Goal: Check status: Check status

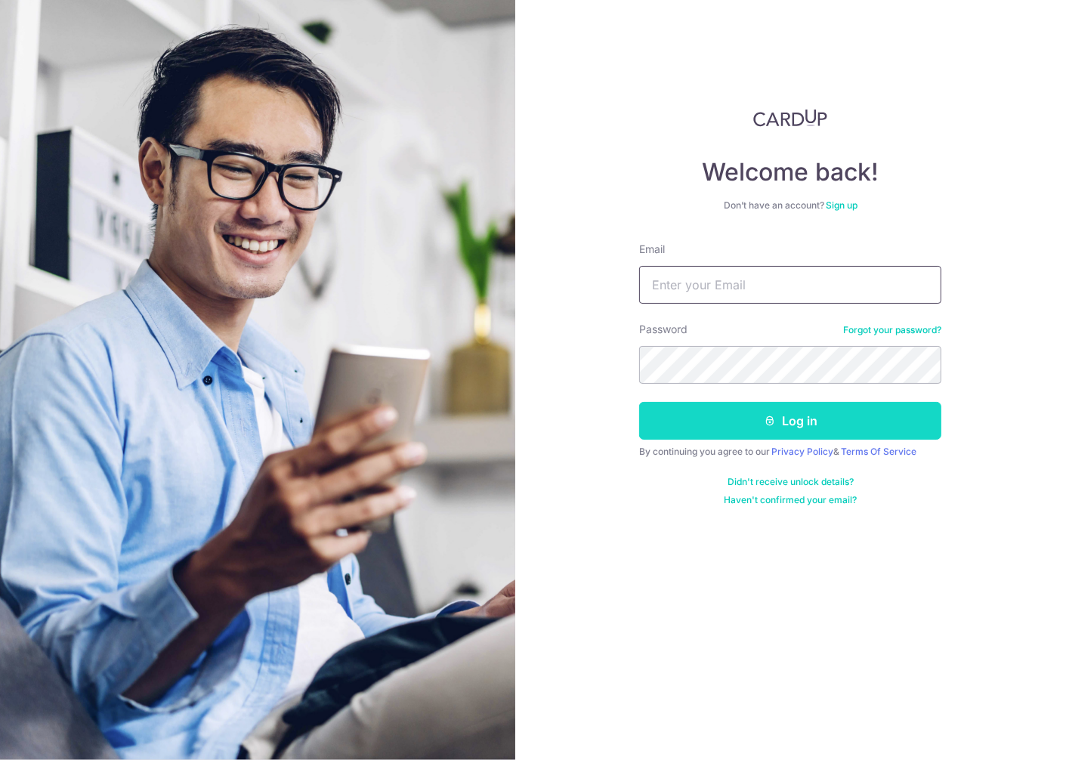
type input "[PERSON_NAME][EMAIL_ADDRESS][DOMAIN_NAME]"
click at [781, 421] on button "Log in" at bounding box center [790, 421] width 302 height 38
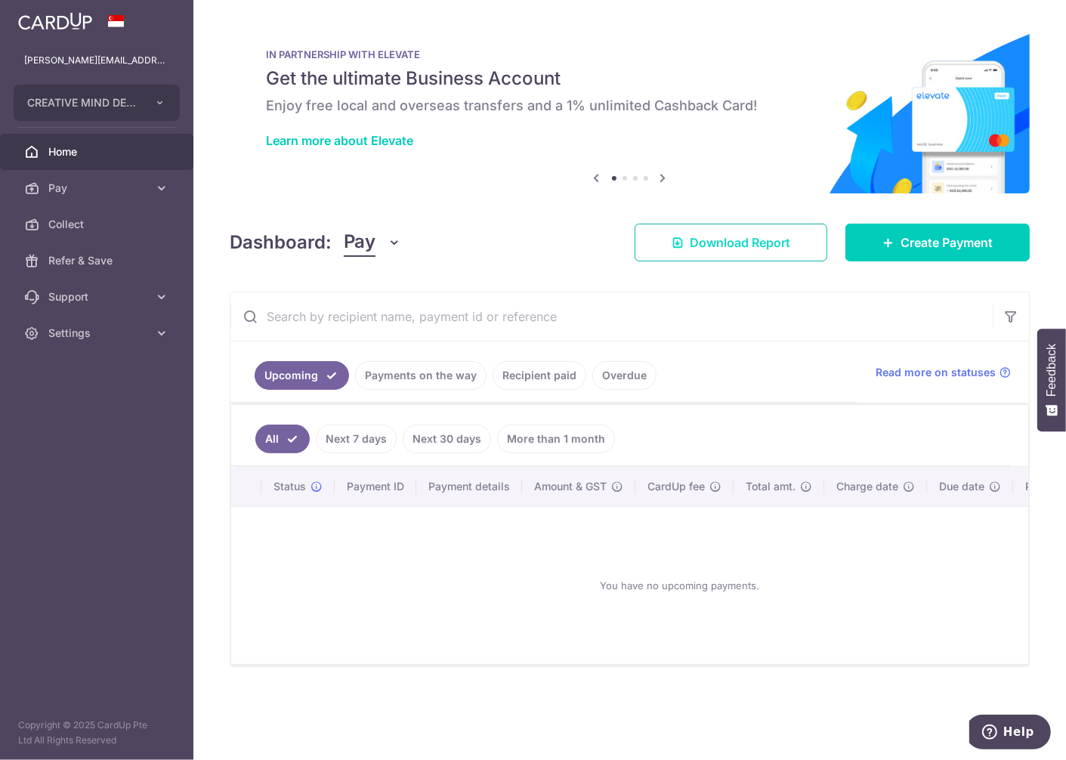
click at [772, 243] on span "Download Report" at bounding box center [740, 243] width 101 height 18
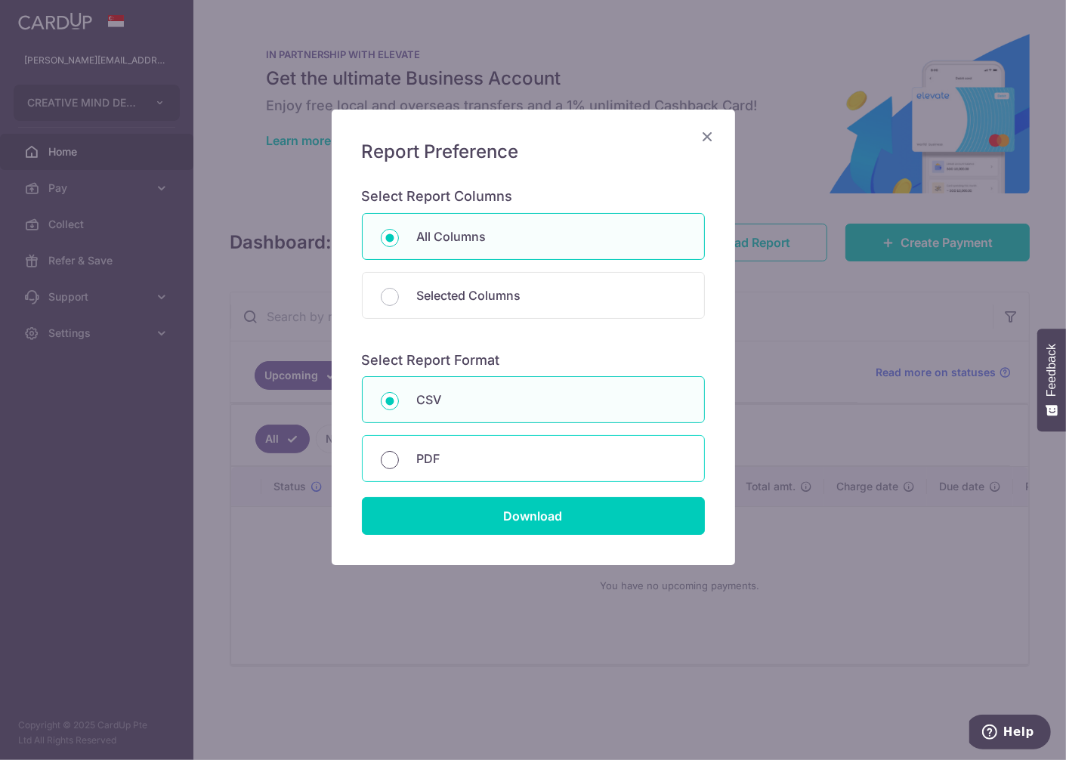
click at [391, 456] on input "PDF" at bounding box center [390, 460] width 18 height 18
radio input "true"
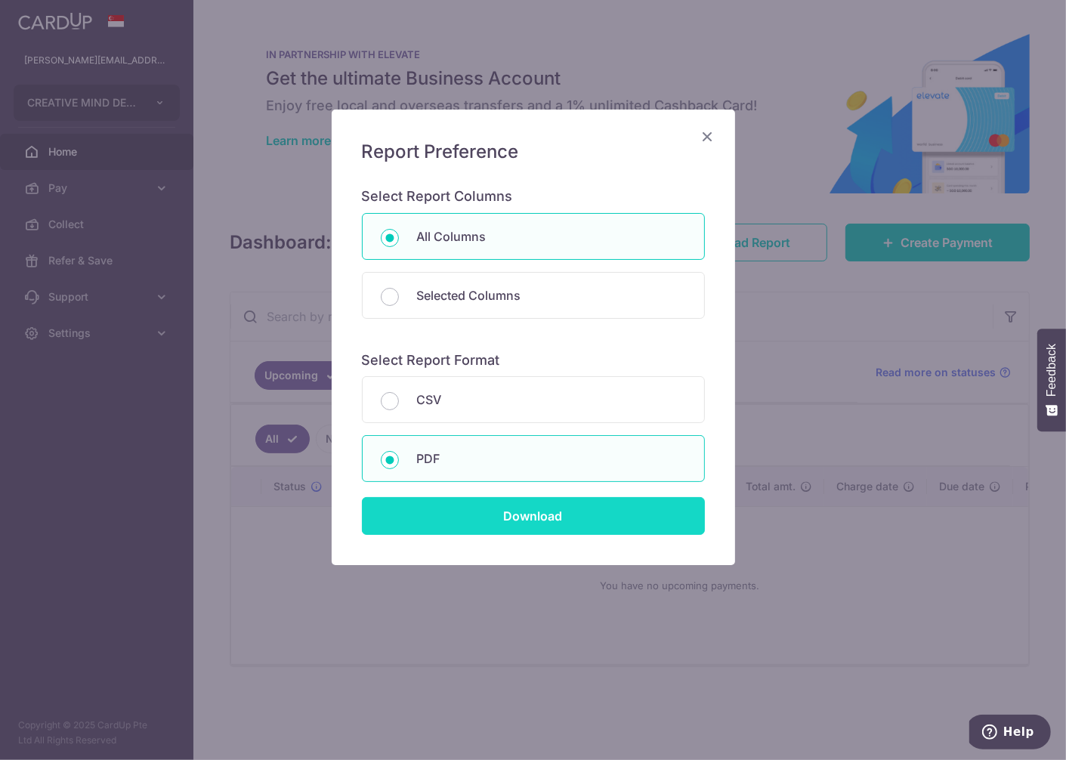
click at [496, 512] on input "Download" at bounding box center [533, 516] width 343 height 38
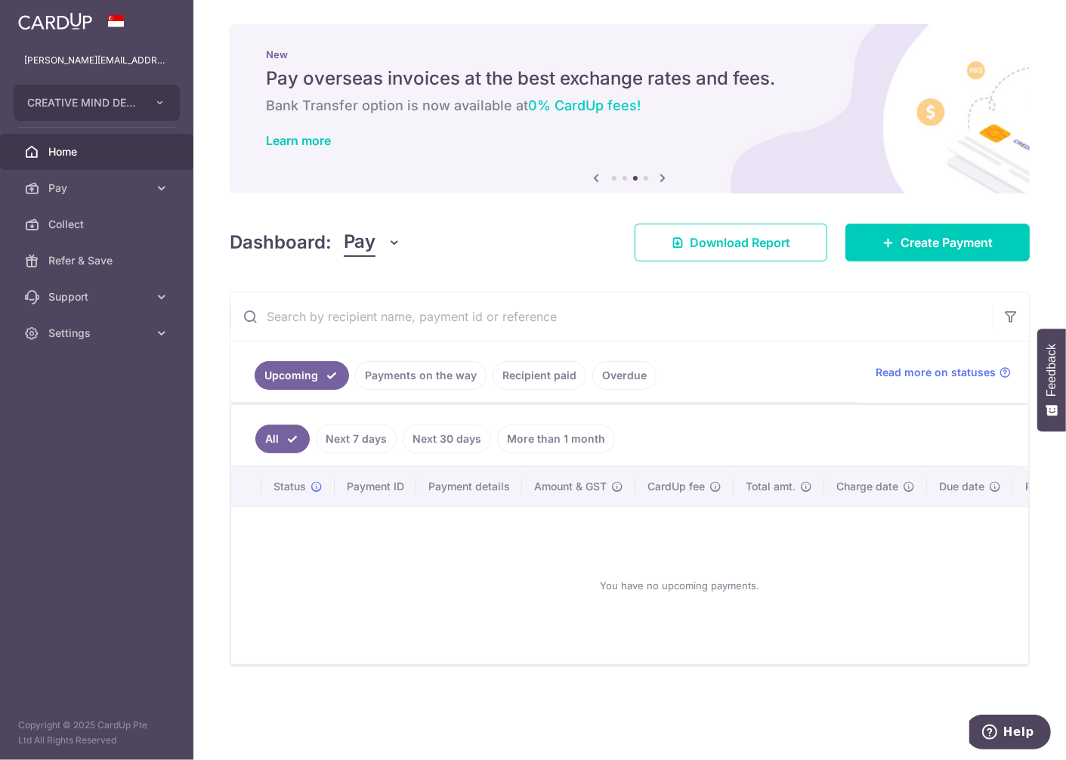
click at [393, 244] on icon "button" at bounding box center [395, 242] width 15 height 15
click at [338, 320] on input "text" at bounding box center [611, 316] width 763 height 48
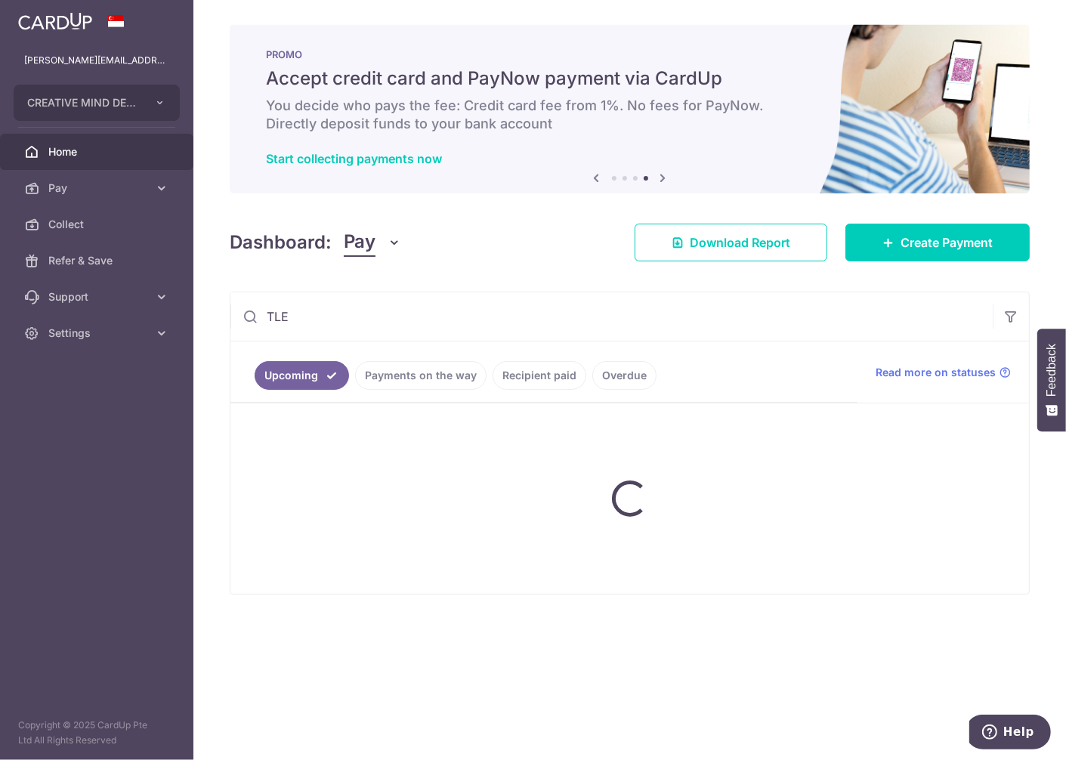
type input "TLE"
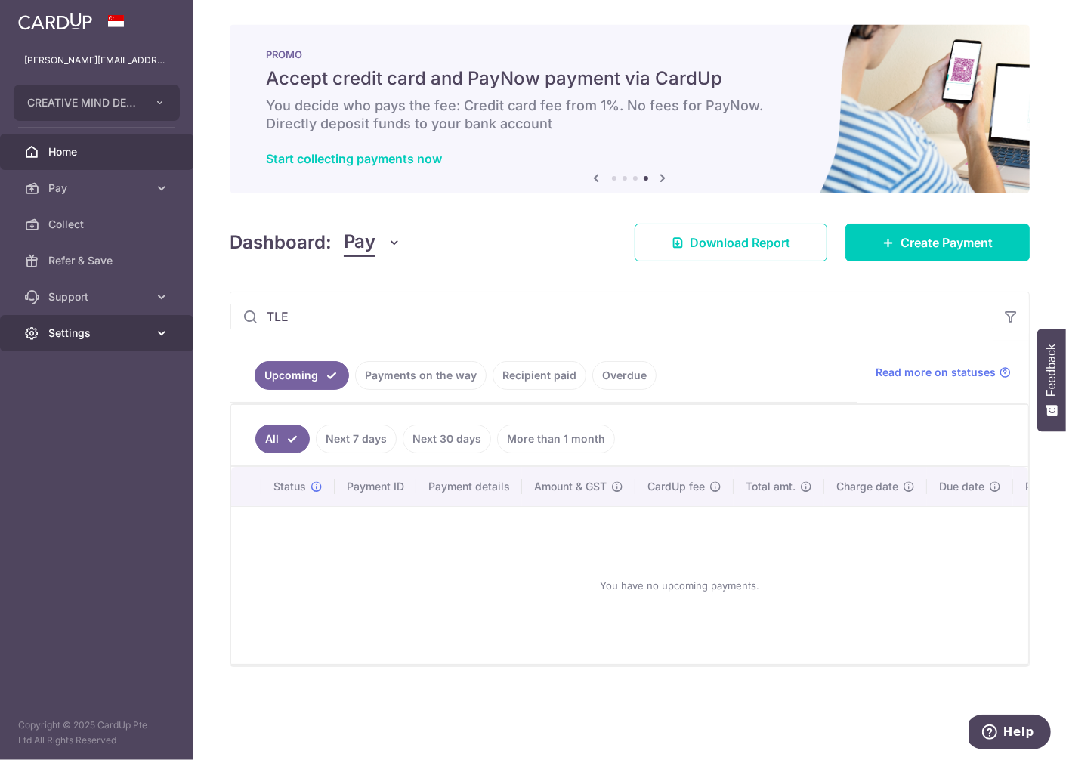
click at [73, 333] on span "Settings" at bounding box center [98, 333] width 100 height 15
click at [65, 369] on span "Account" at bounding box center [98, 369] width 100 height 15
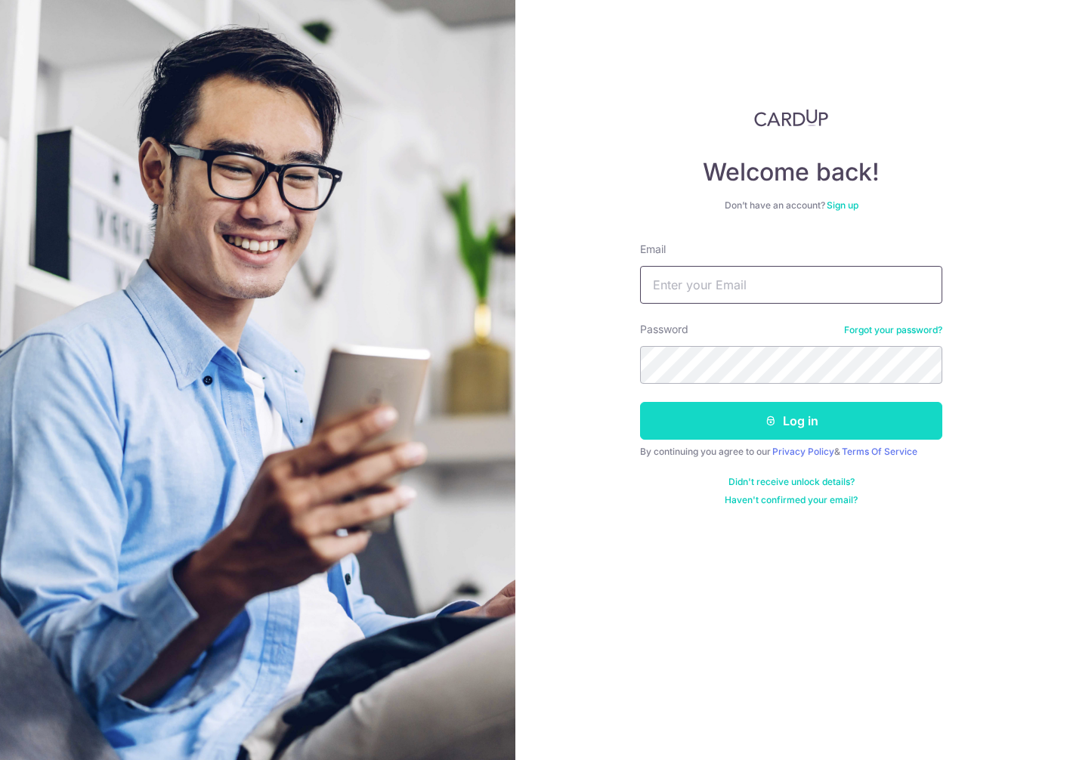
type input "[PERSON_NAME][EMAIL_ADDRESS][DOMAIN_NAME]"
click at [789, 423] on button "Log in" at bounding box center [791, 421] width 302 height 38
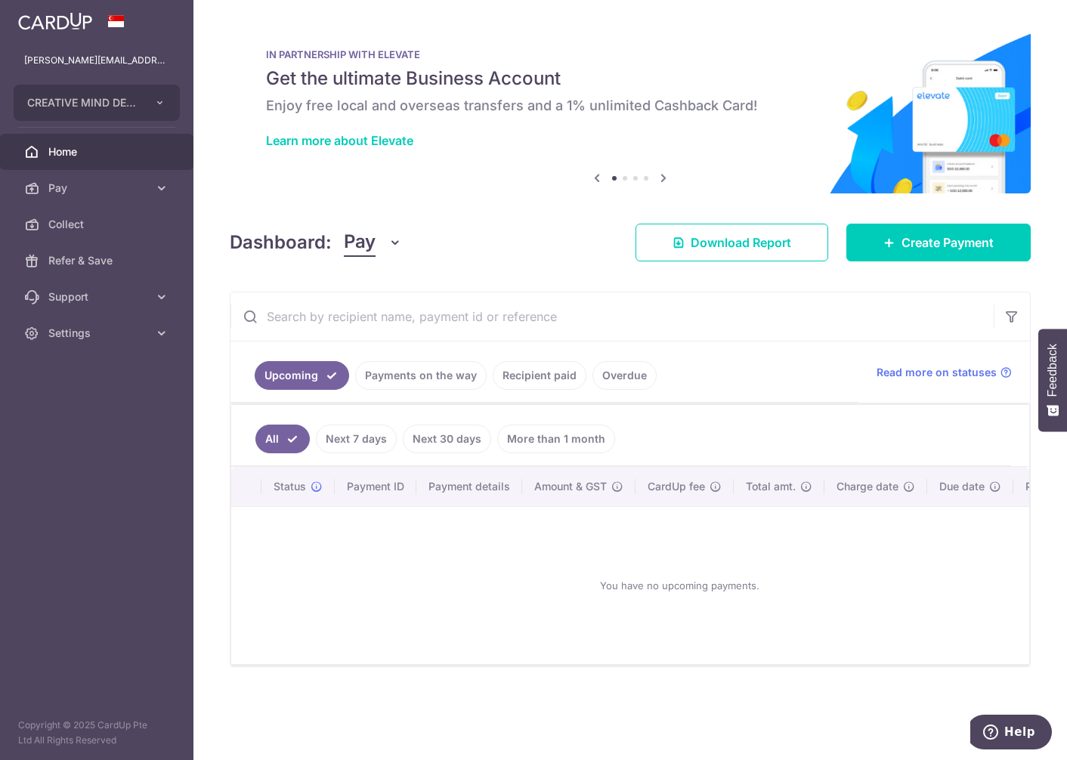
click at [537, 376] on link "Recipient paid" at bounding box center [540, 375] width 94 height 29
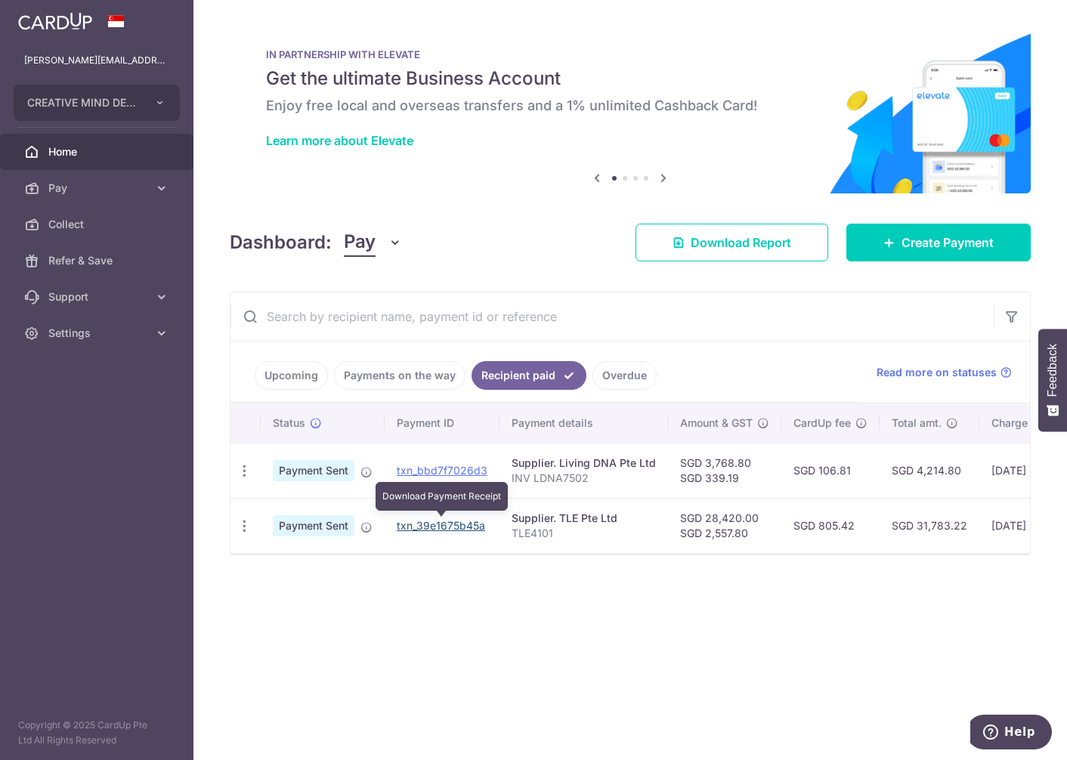
click at [432, 524] on link "txn_39e1675b45a" at bounding box center [441, 525] width 88 height 13
click at [436, 529] on link "txn_39e1675b45a" at bounding box center [441, 525] width 88 height 13
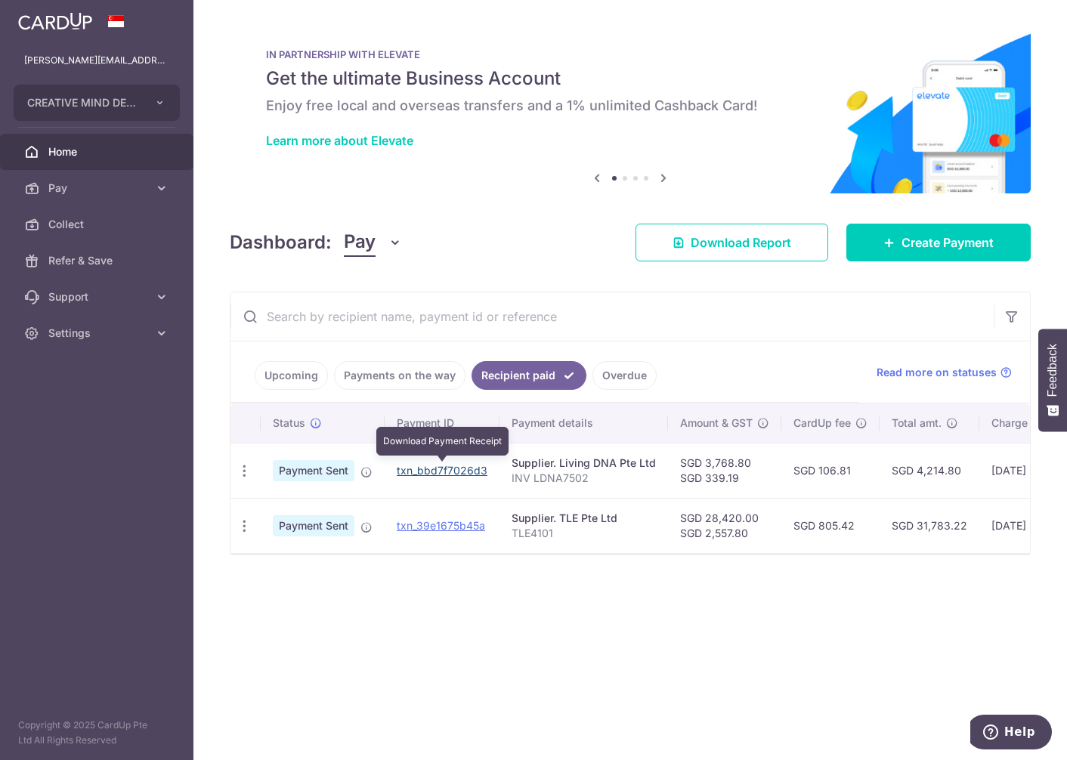
click at [444, 469] on link "txn_bbd7f7026d3" at bounding box center [442, 470] width 91 height 13
click at [961, 617] on div "× Pause Schedule Pause all future payments in this series Pause just this one p…" at bounding box center [630, 380] width 874 height 760
click at [405, 379] on link "Payments on the way" at bounding box center [399, 375] width 131 height 29
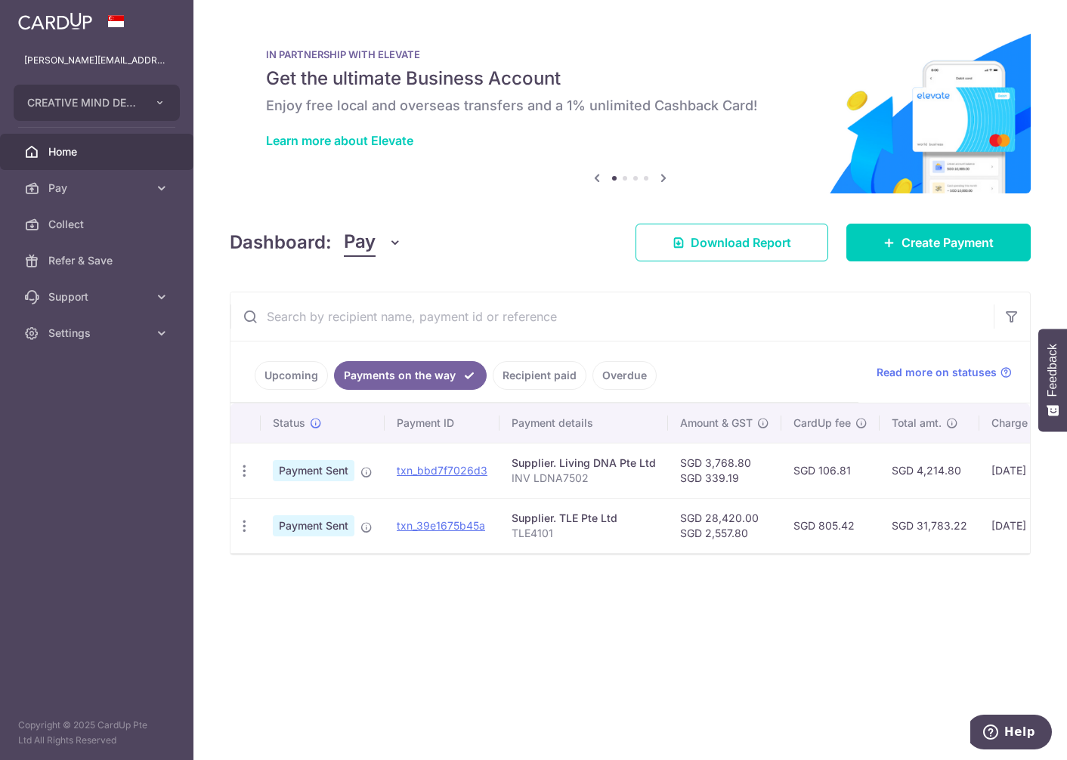
click at [295, 378] on link "Upcoming" at bounding box center [291, 375] width 73 height 29
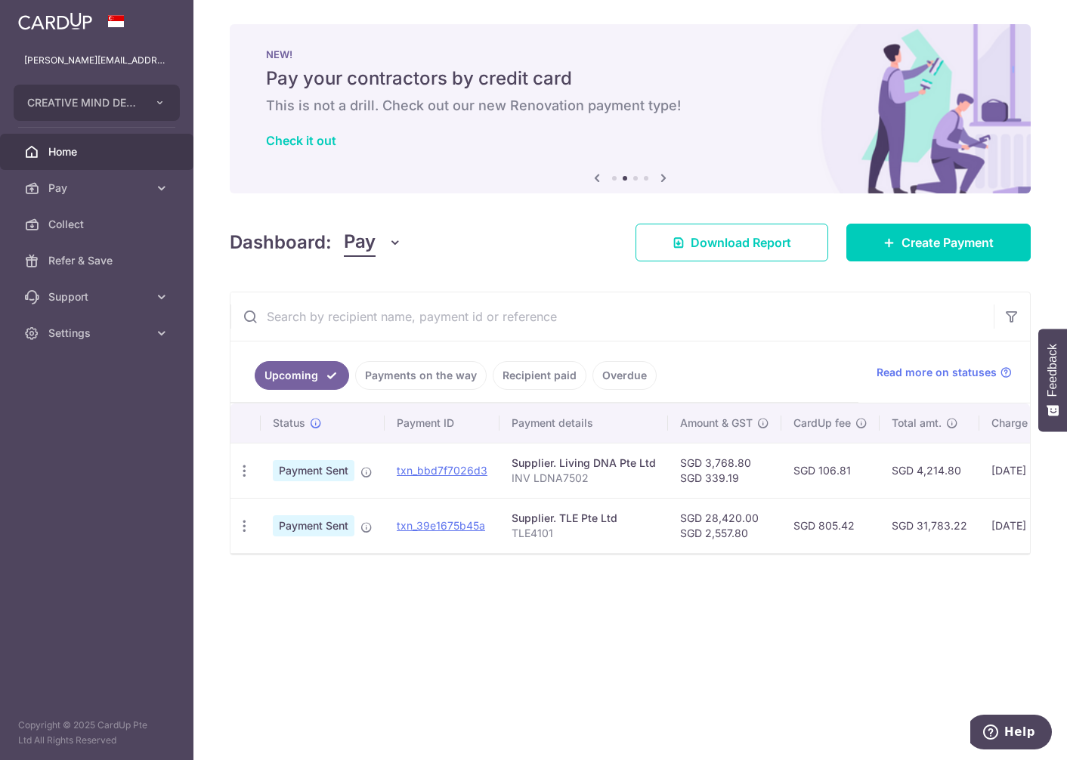
click at [291, 318] on input "text" at bounding box center [611, 316] width 763 height 48
type input "v"
click at [629, 379] on link "Overdue" at bounding box center [624, 375] width 64 height 29
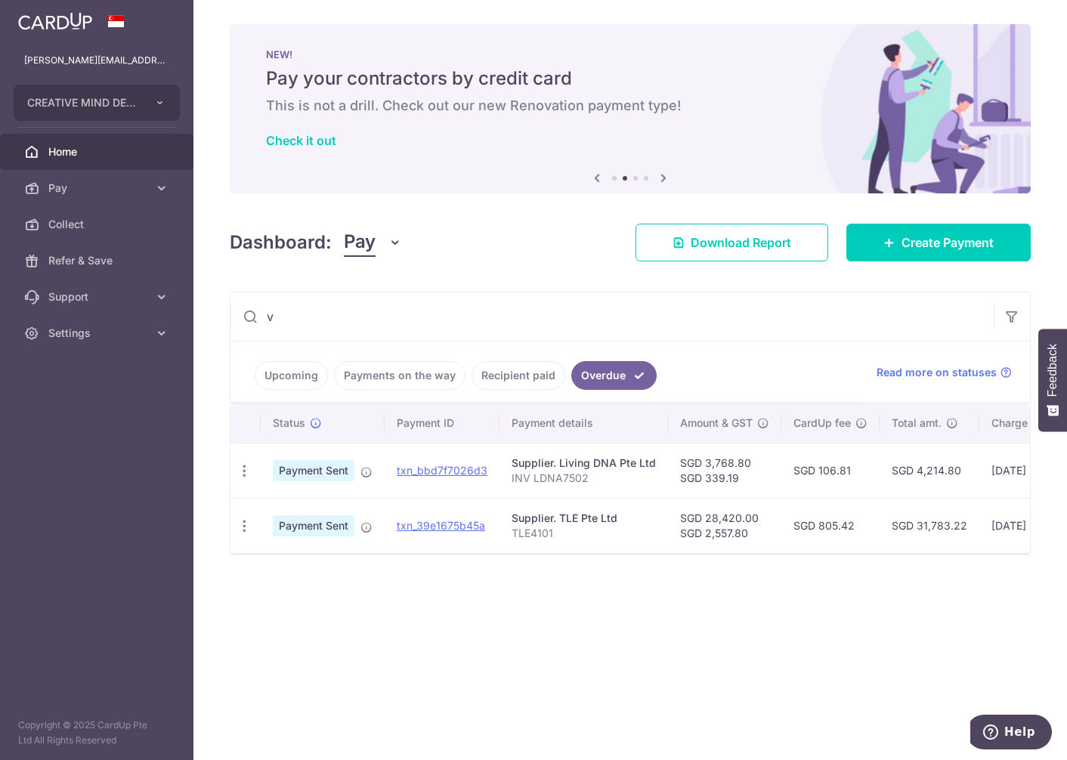
click at [302, 377] on link "Upcoming" at bounding box center [291, 375] width 73 height 29
click at [401, 379] on link "Payments on the way" at bounding box center [420, 375] width 131 height 29
click at [512, 668] on div "× Pause Schedule Pause all future payments in this series Pause just this one p…" at bounding box center [630, 380] width 874 height 760
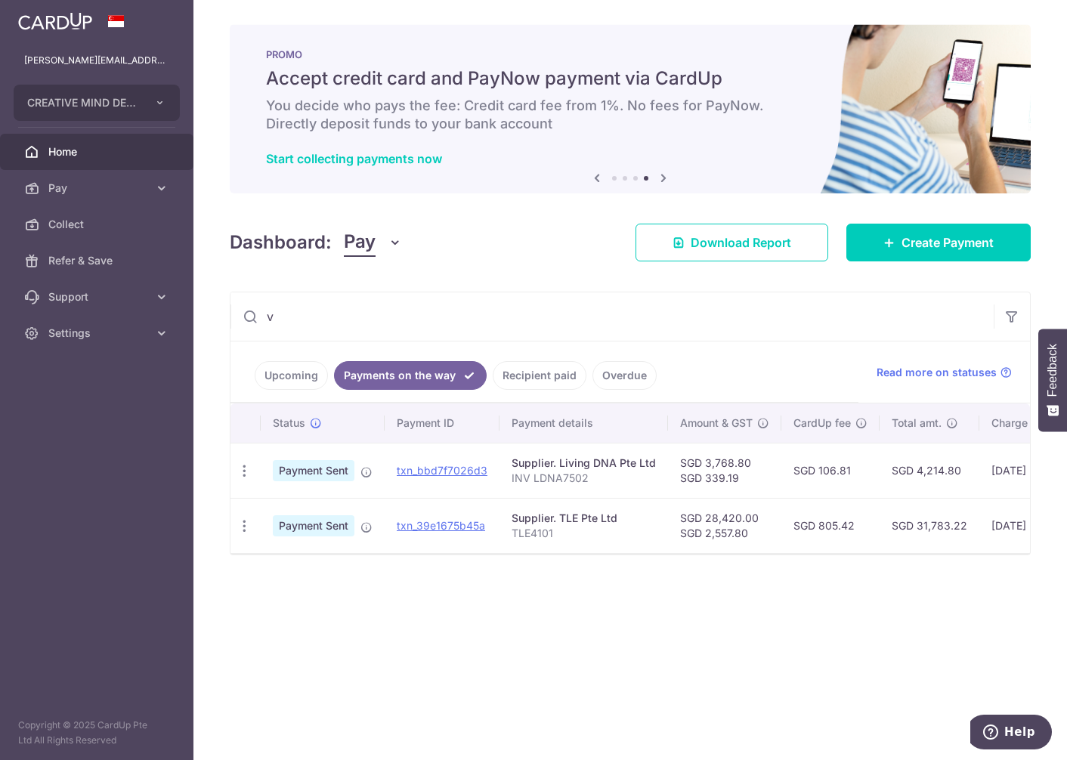
click at [400, 691] on div "× Pause Schedule Pause all future payments in this series Pause just this one p…" at bounding box center [630, 380] width 874 height 760
